Goal: Task Accomplishment & Management: Manage account settings

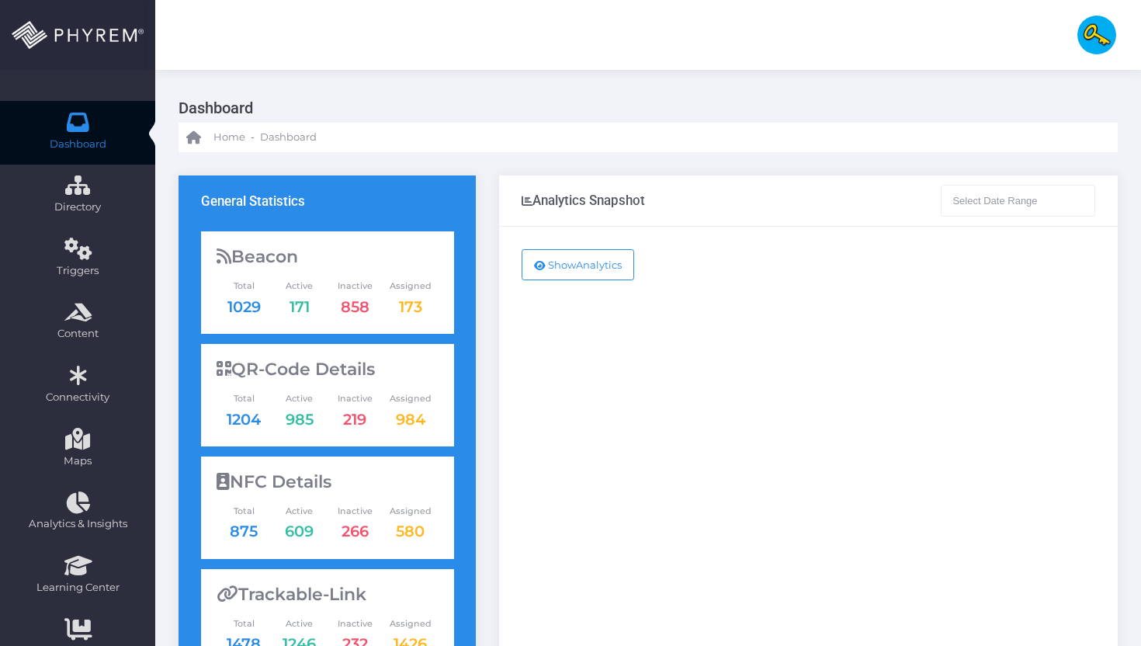
type input "03-08-2025 - 03-09-2025"
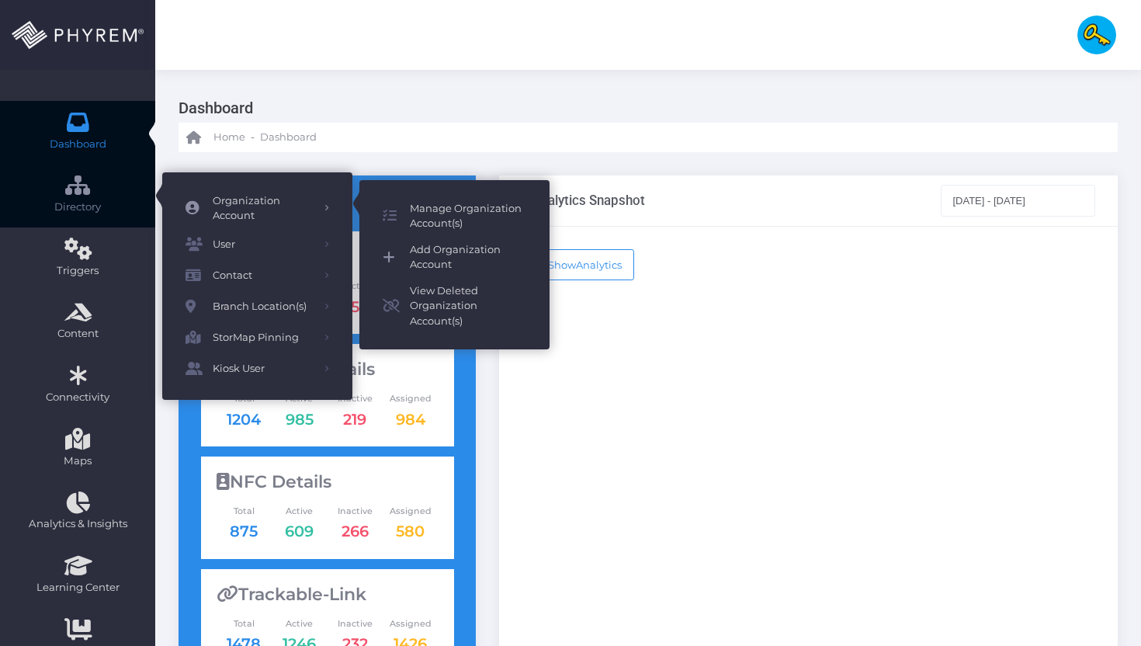
click at [418, 255] on span "Add Organization Account" at bounding box center [468, 257] width 116 height 30
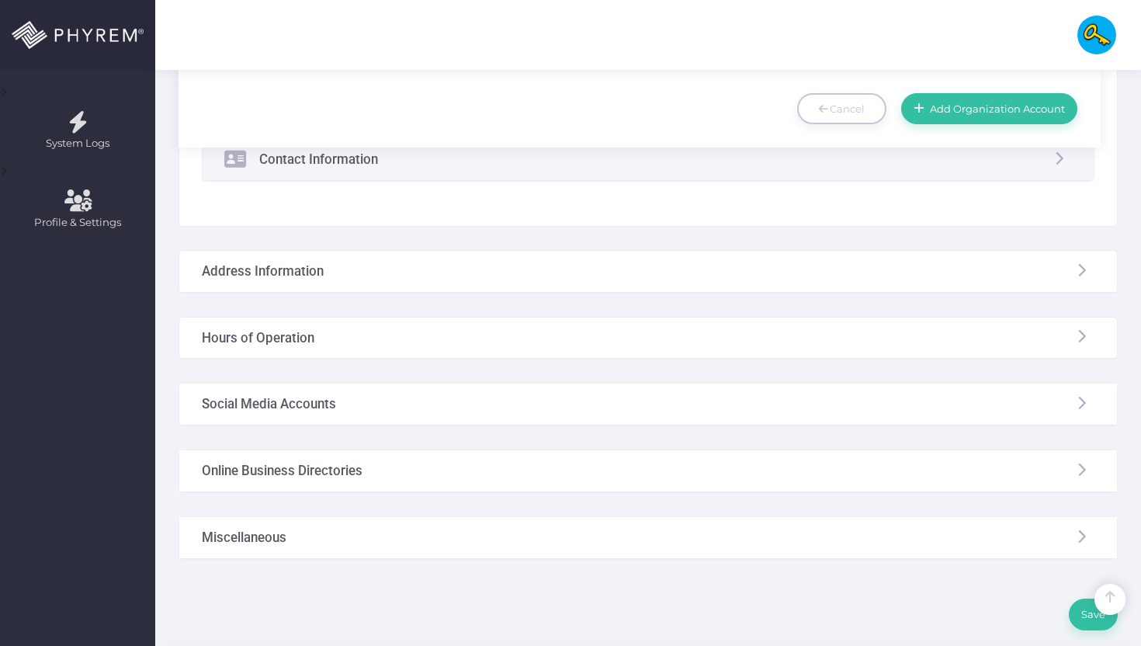
scroll to position [449, 0]
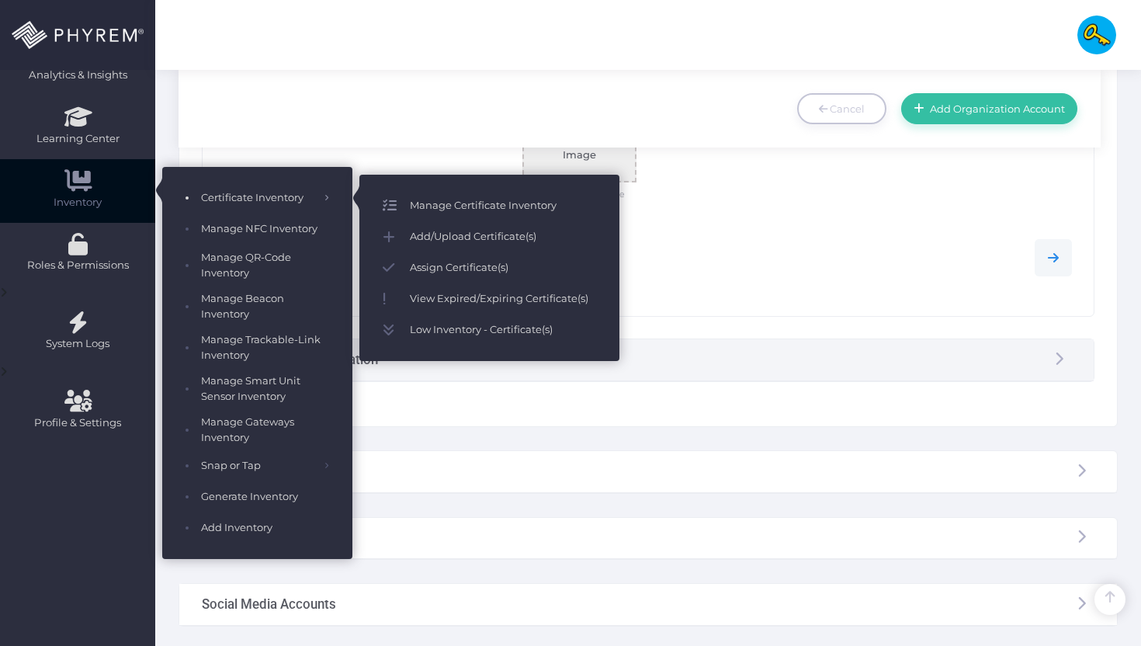
click at [413, 191] on link "Manage Certificate Inventory" at bounding box center [489, 205] width 260 height 31
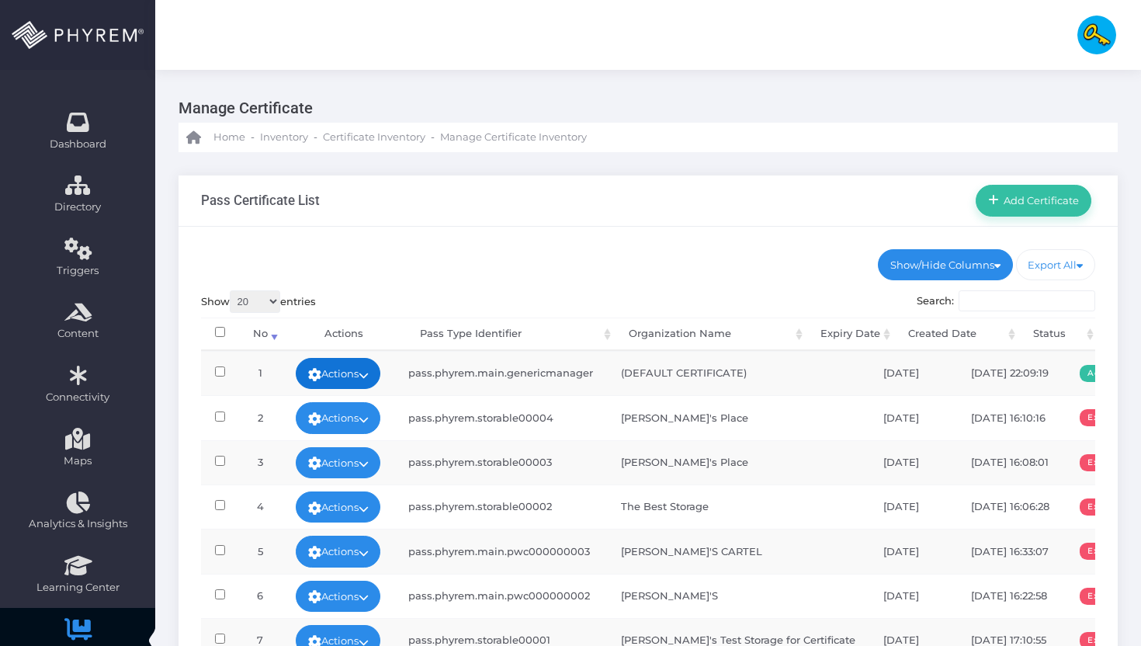
click at [342, 373] on link "Actions" at bounding box center [338, 373] width 85 height 31
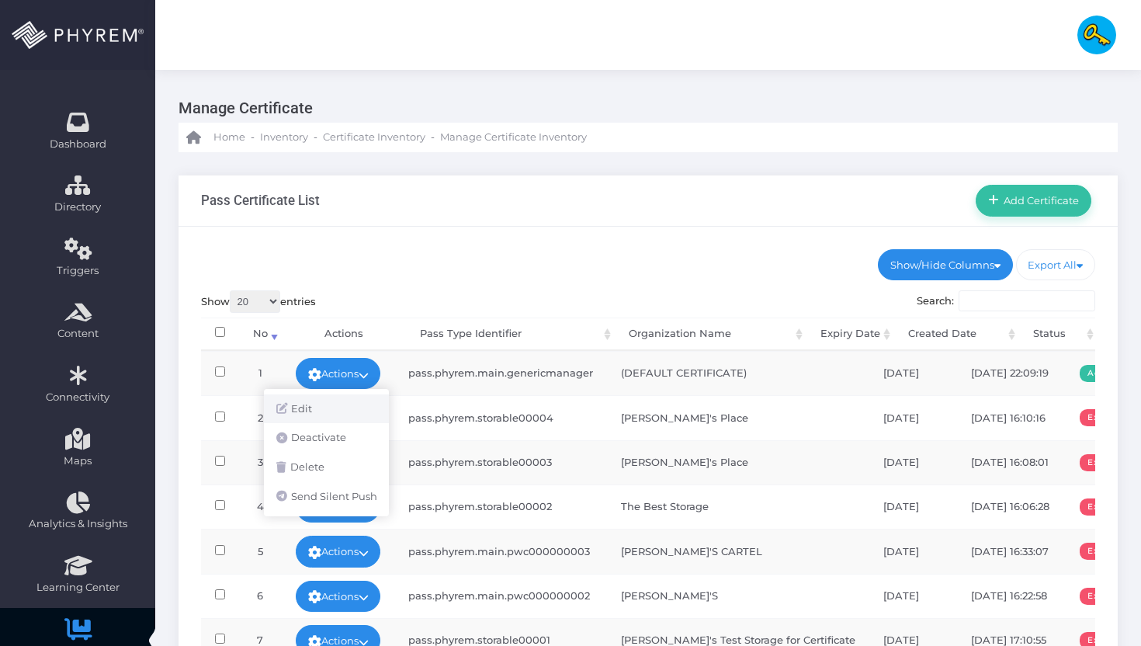
click at [337, 401] on link "Edit" at bounding box center [326, 408] width 125 height 29
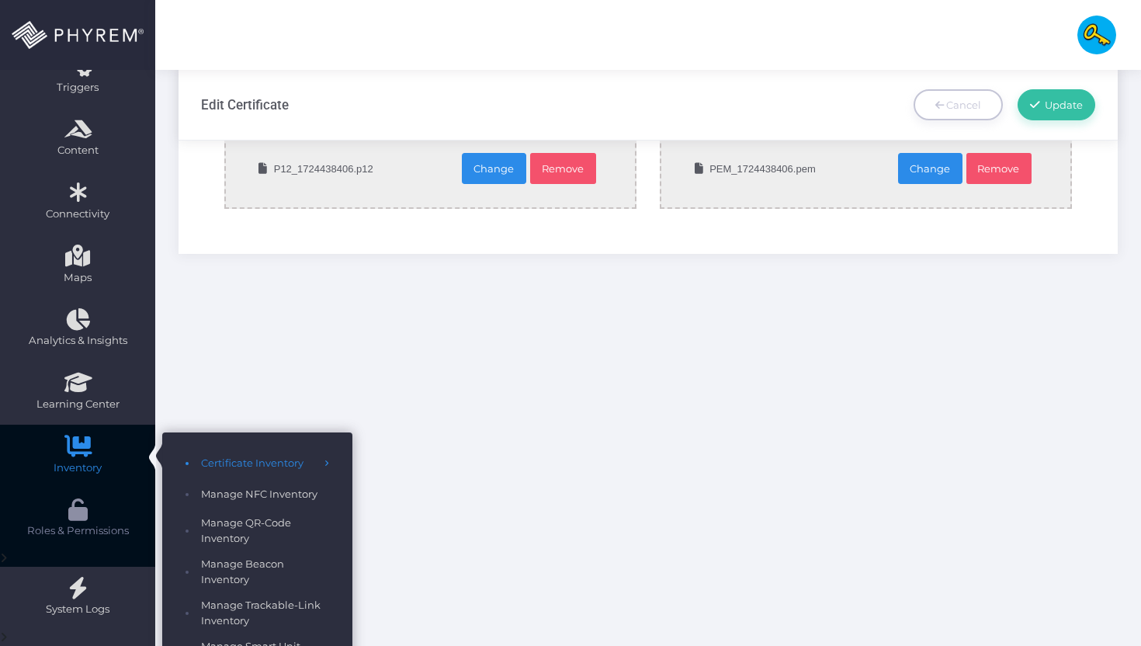
scroll to position [196, 0]
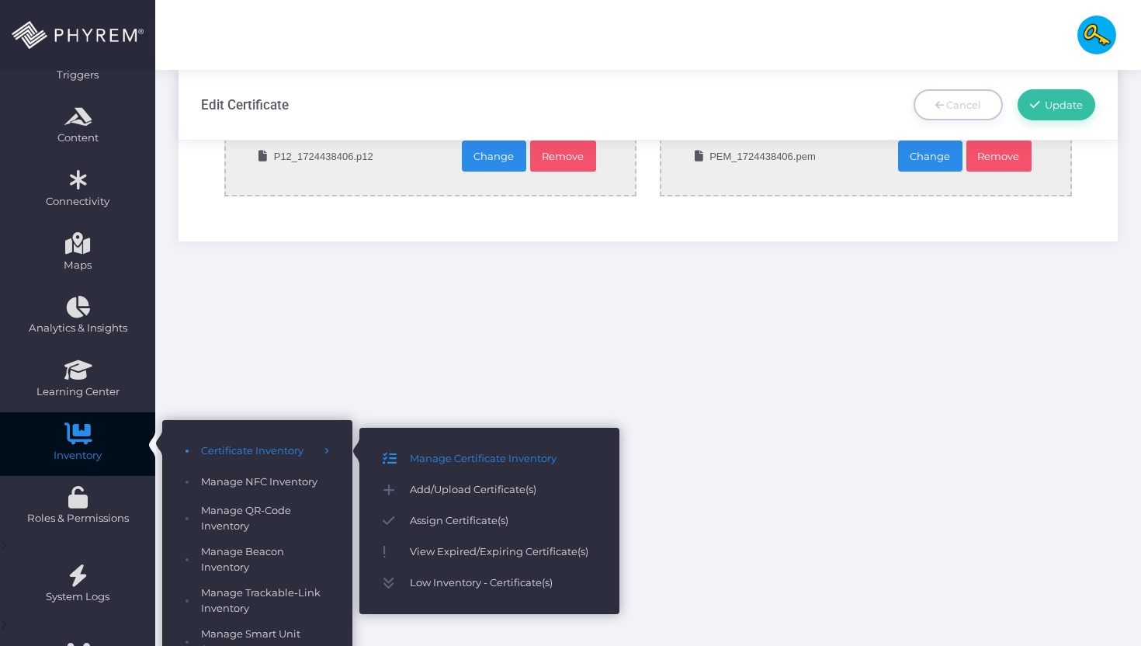
click at [422, 457] on span "Manage Certificate Inventory" at bounding box center [503, 459] width 186 height 20
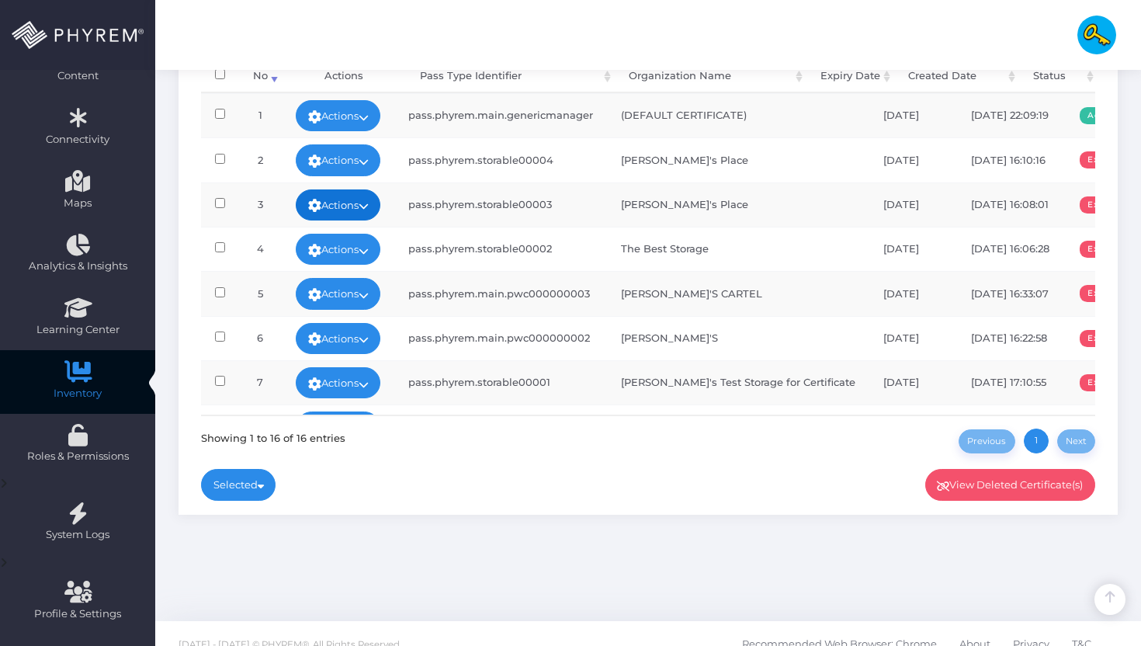
scroll to position [257, 0]
click at [339, 164] on link "Actions" at bounding box center [338, 160] width 85 height 31
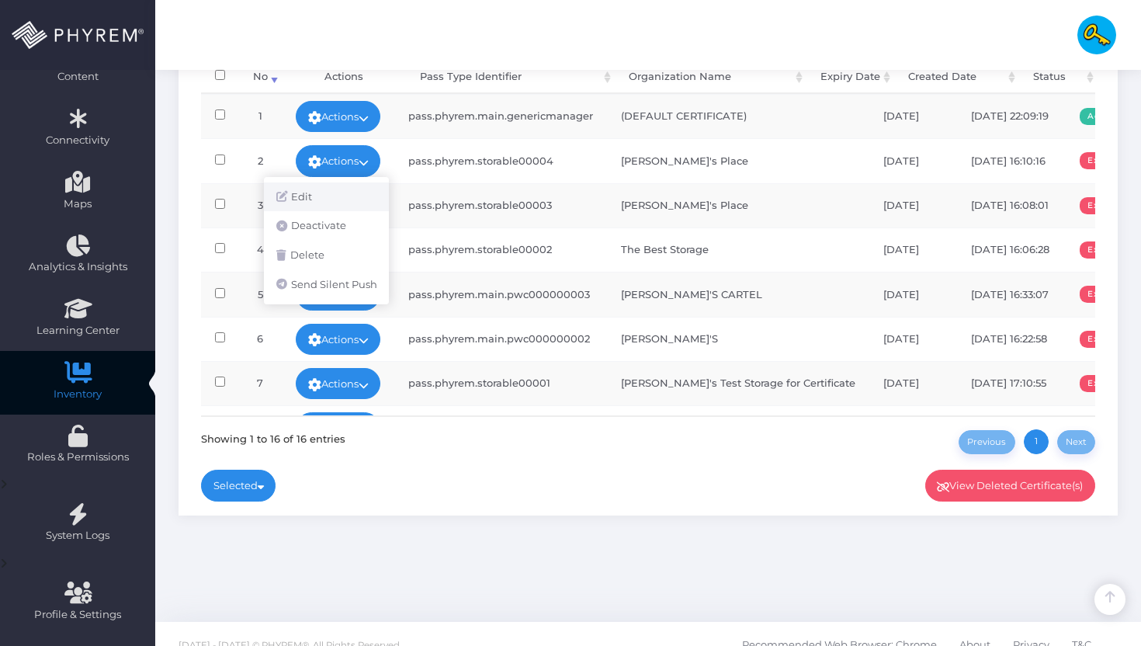
click at [343, 192] on link "Edit" at bounding box center [326, 196] width 125 height 29
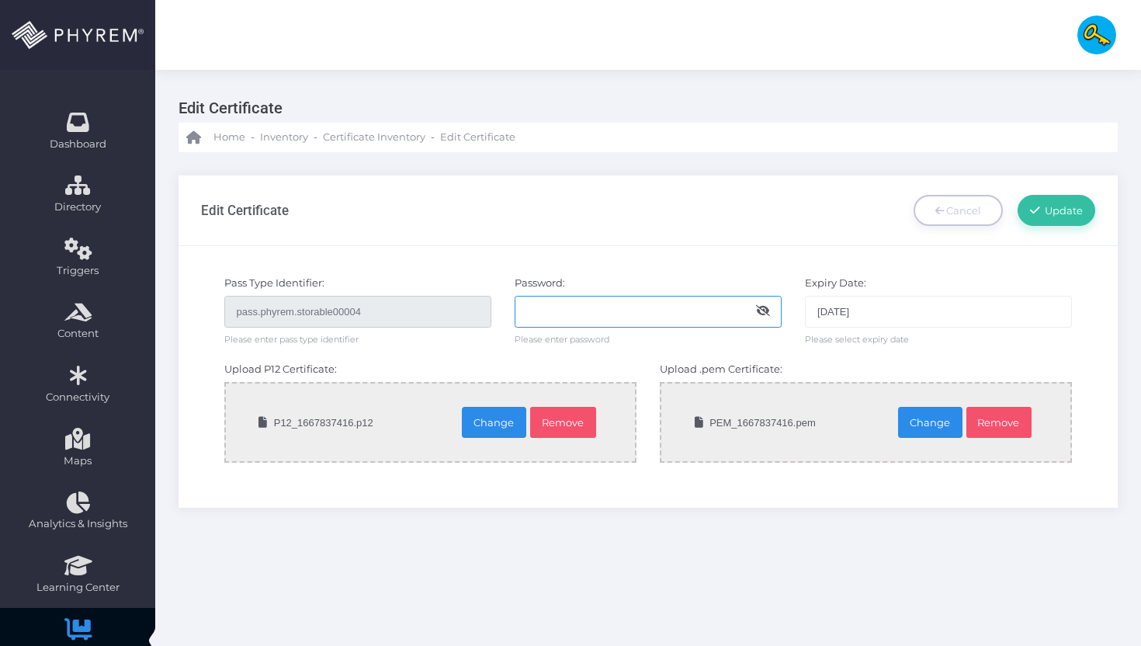
click at [583, 307] on input "text" at bounding box center [648, 311] width 267 height 31
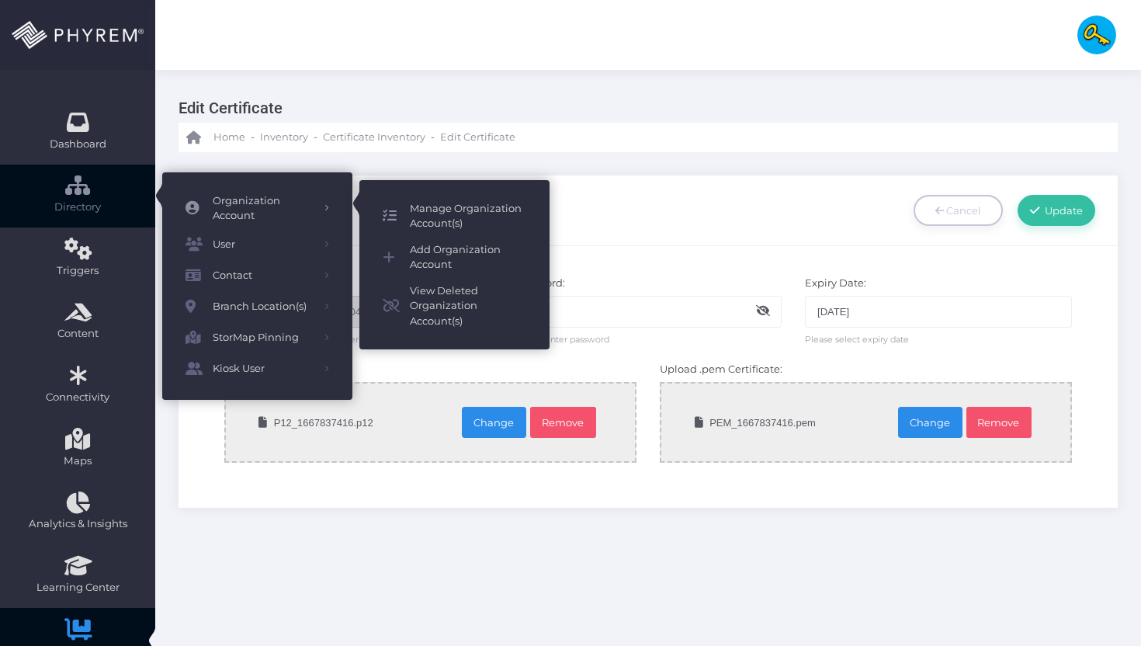
click at [414, 213] on span "Manage Organization Account(s)" at bounding box center [468, 216] width 116 height 30
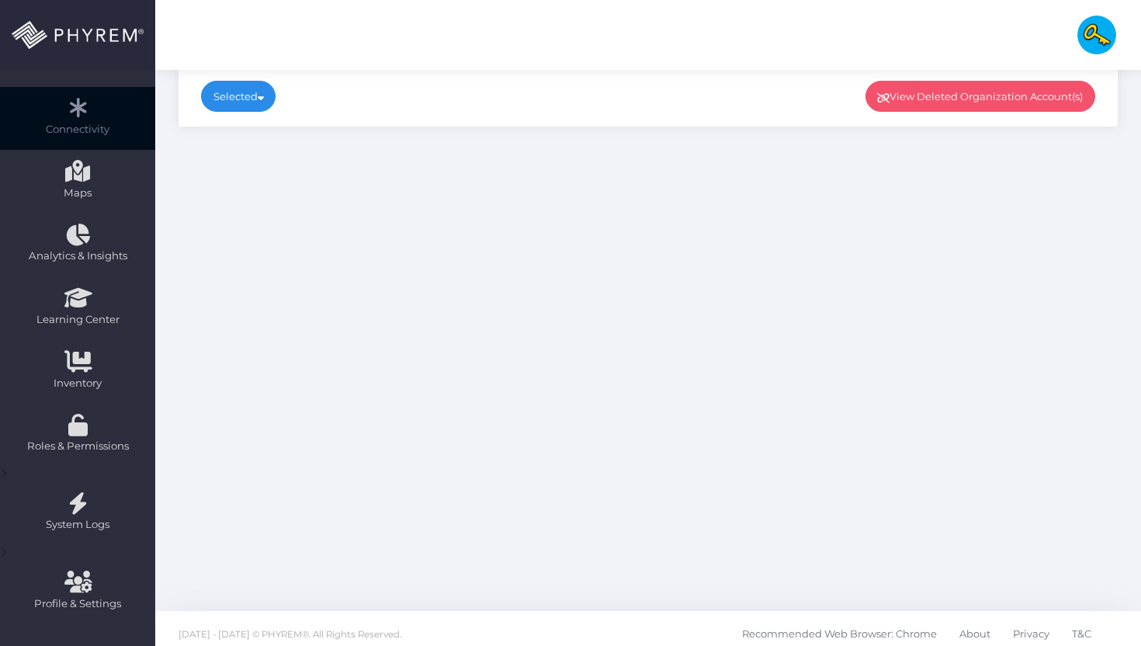
scroll to position [279, 0]
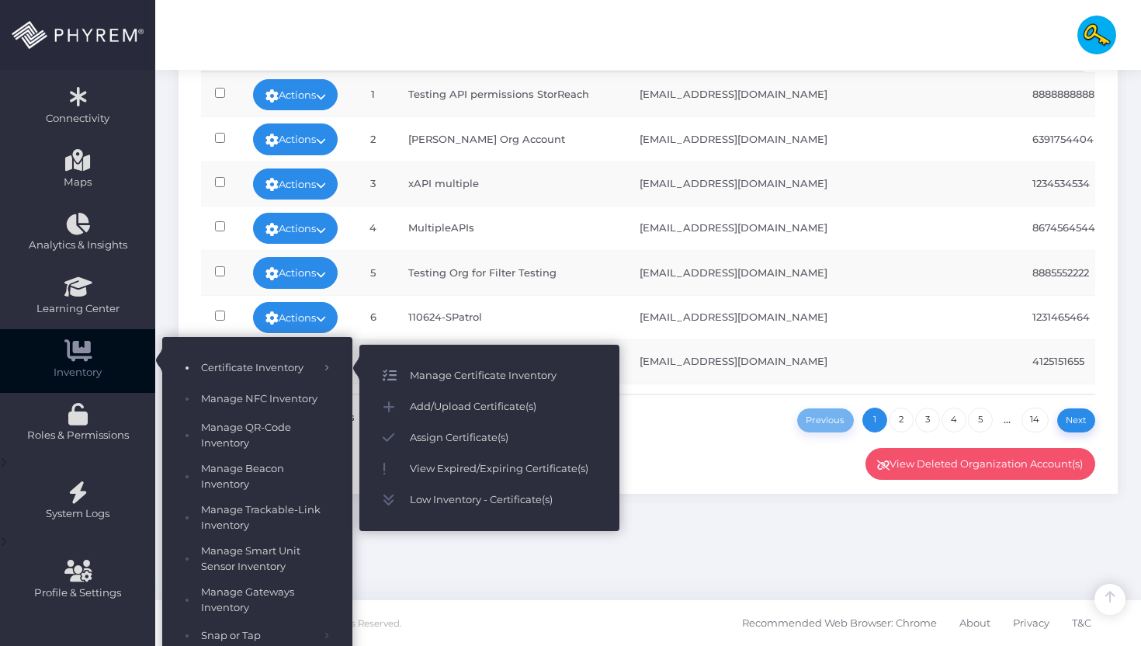
click at [454, 374] on span "Manage Certificate Inventory" at bounding box center [503, 376] width 186 height 20
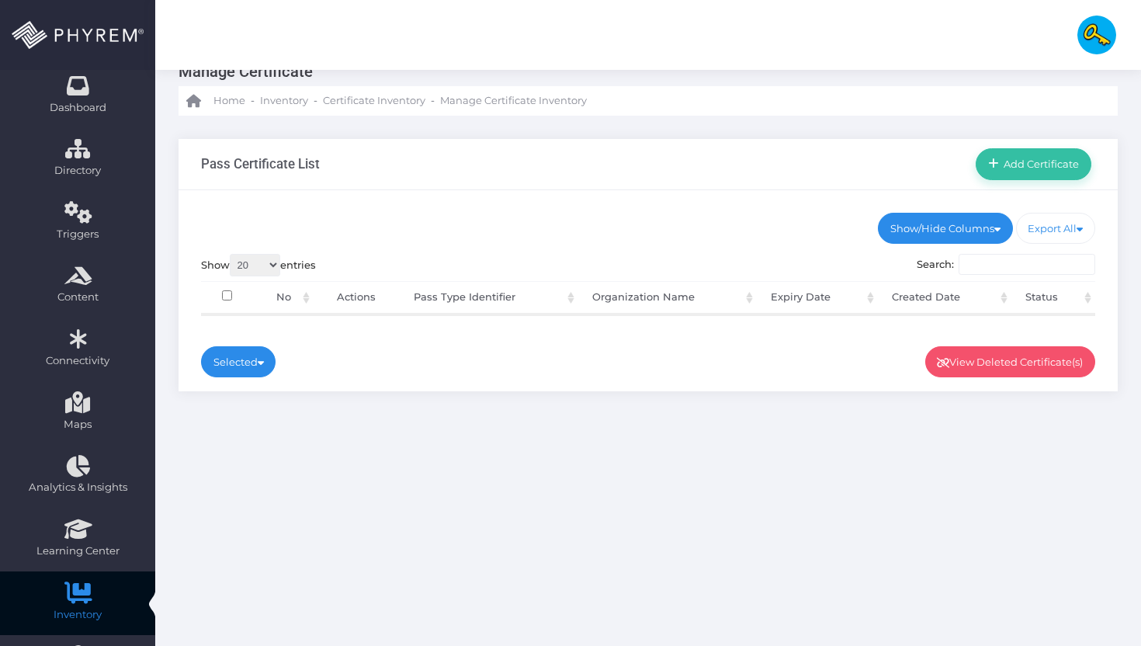
scroll to position [39, 0]
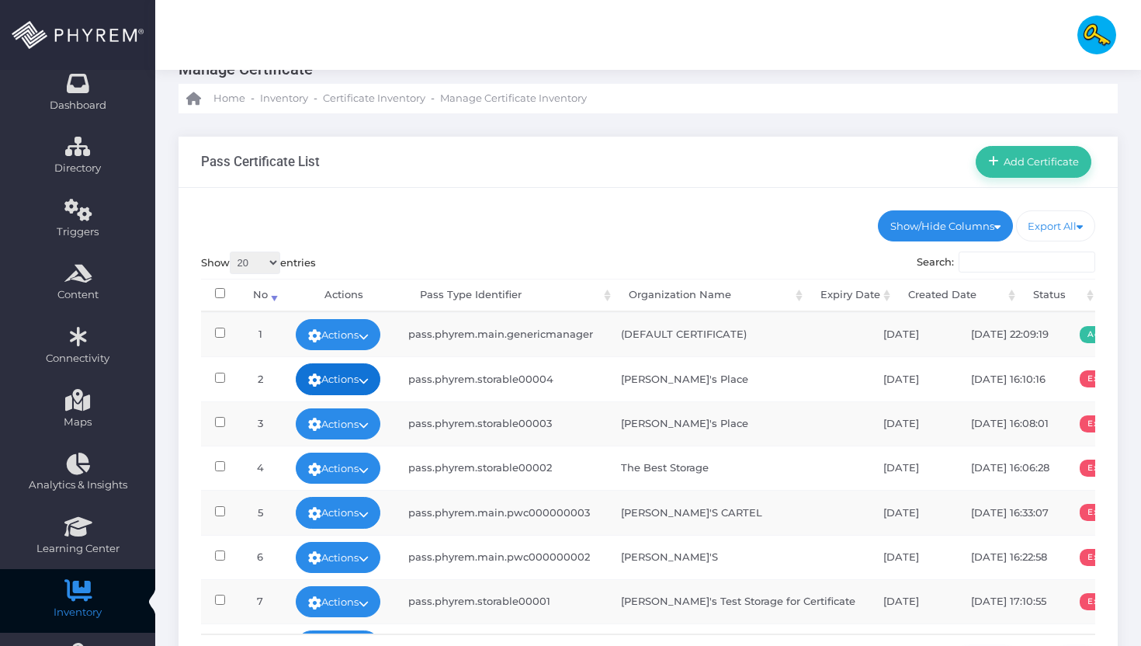
click at [331, 391] on link "Actions" at bounding box center [338, 378] width 85 height 31
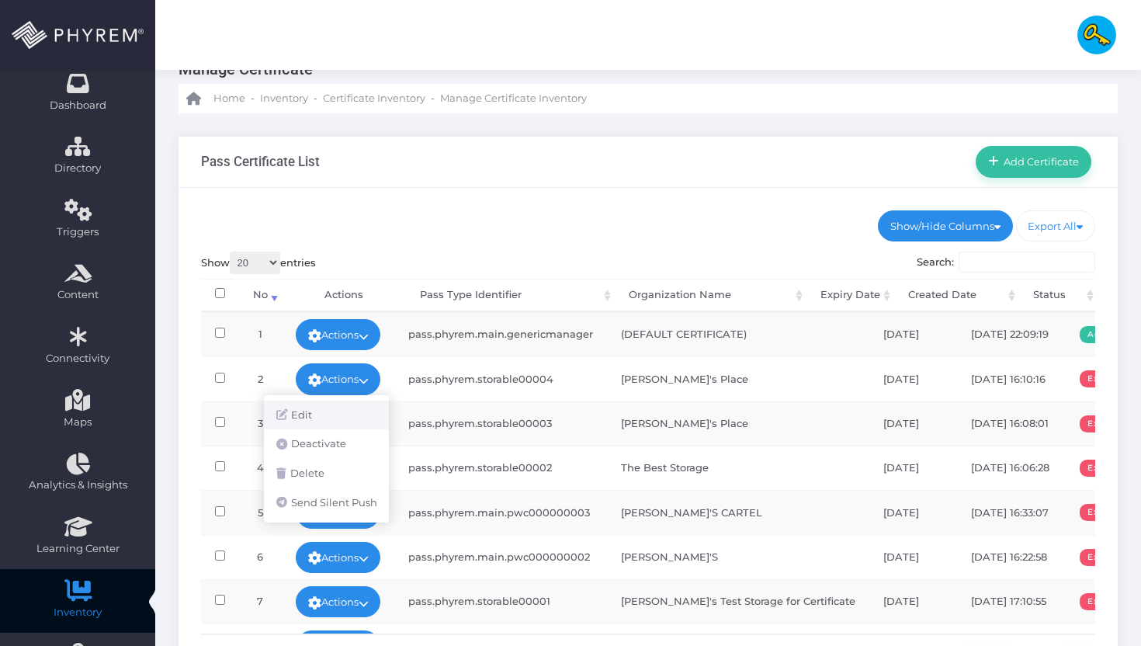
click at [322, 428] on link "Edit" at bounding box center [326, 415] width 125 height 29
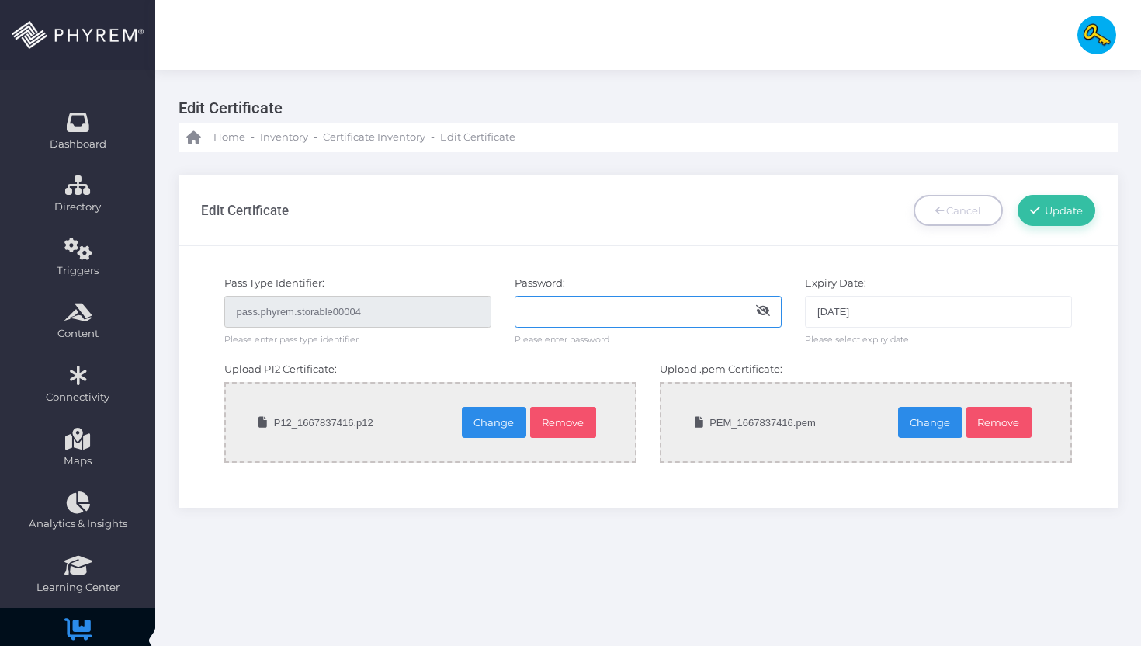
click at [618, 309] on input "text" at bounding box center [648, 311] width 267 height 31
click at [859, 314] on input "[DATE]" at bounding box center [938, 311] width 267 height 31
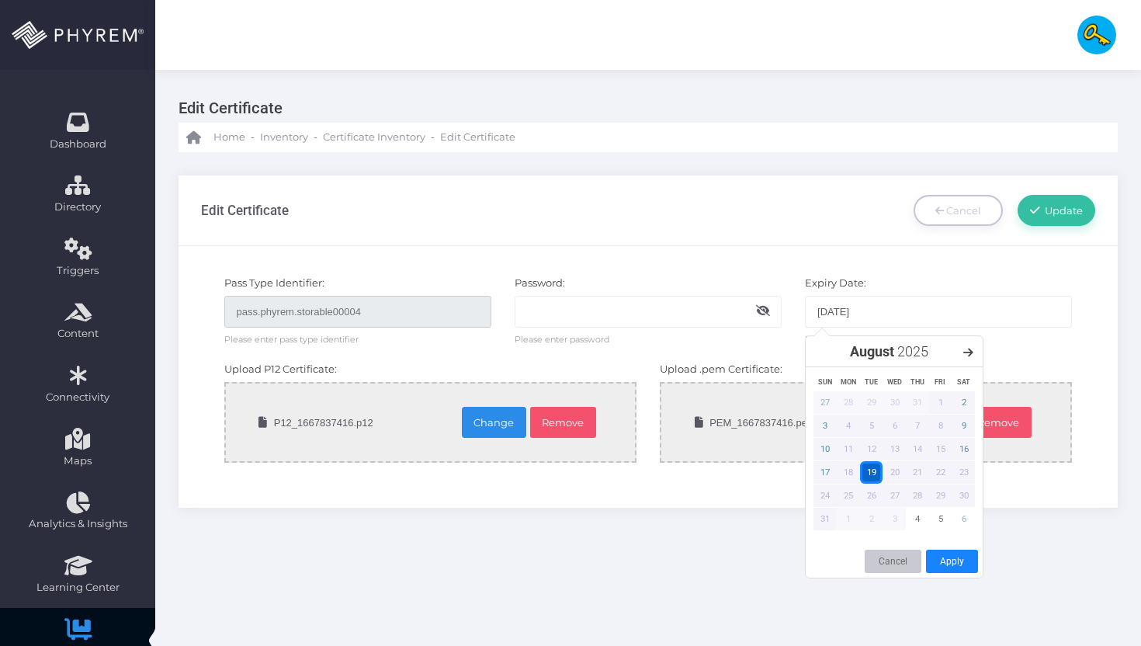
click at [769, 241] on div "Edit Certificate Cancel Update" at bounding box center [648, 210] width 895 height 70
